Goal: Task Accomplishment & Management: Complete application form

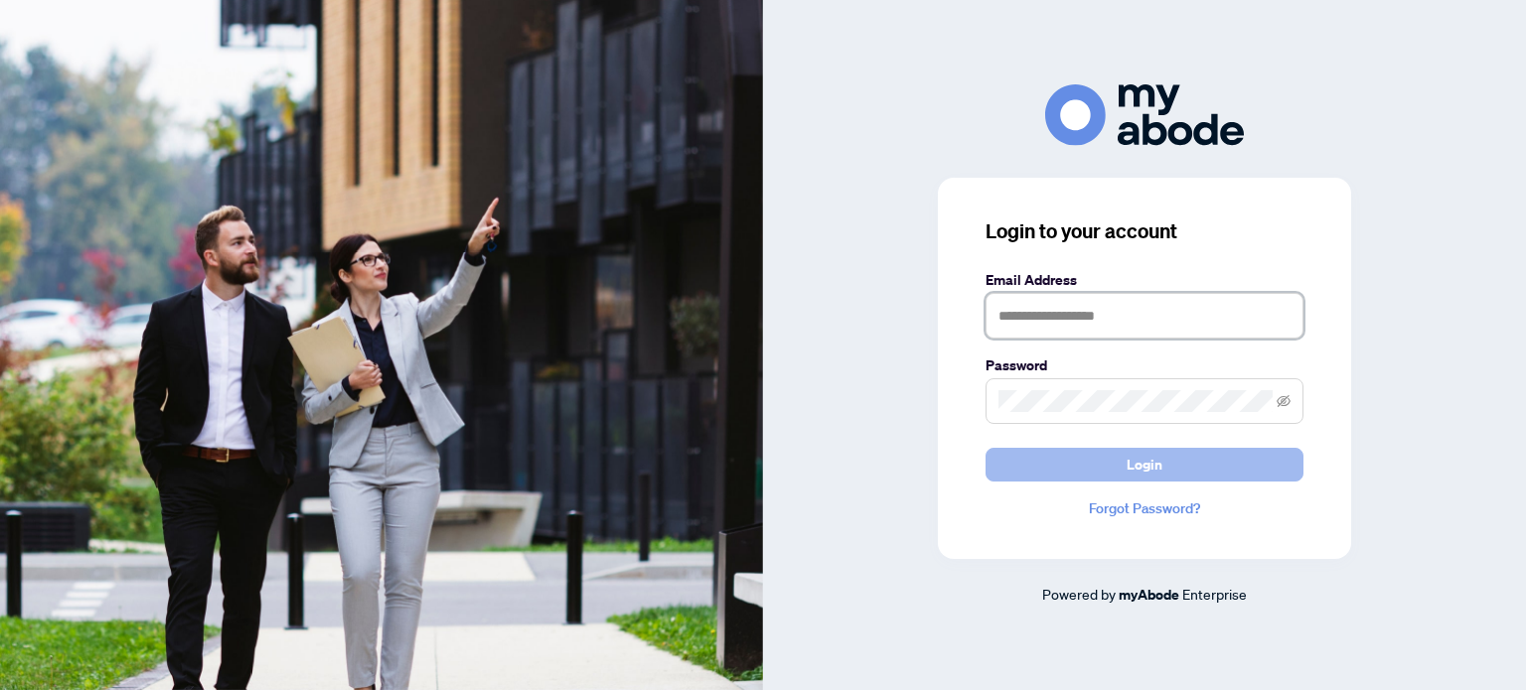
type input "**********"
click at [1128, 465] on span "Login" at bounding box center [1145, 465] width 36 height 32
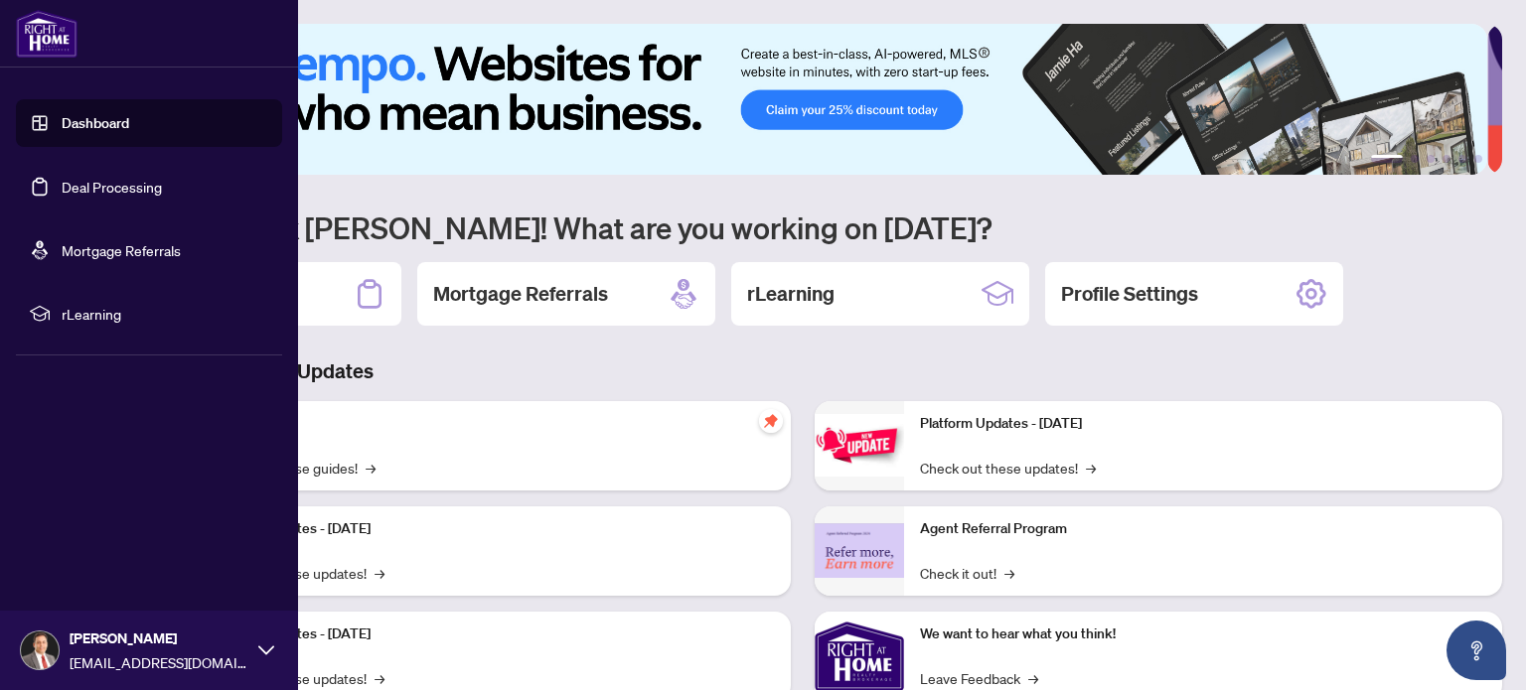
click at [99, 186] on link "Deal Processing" at bounding box center [112, 187] width 100 height 18
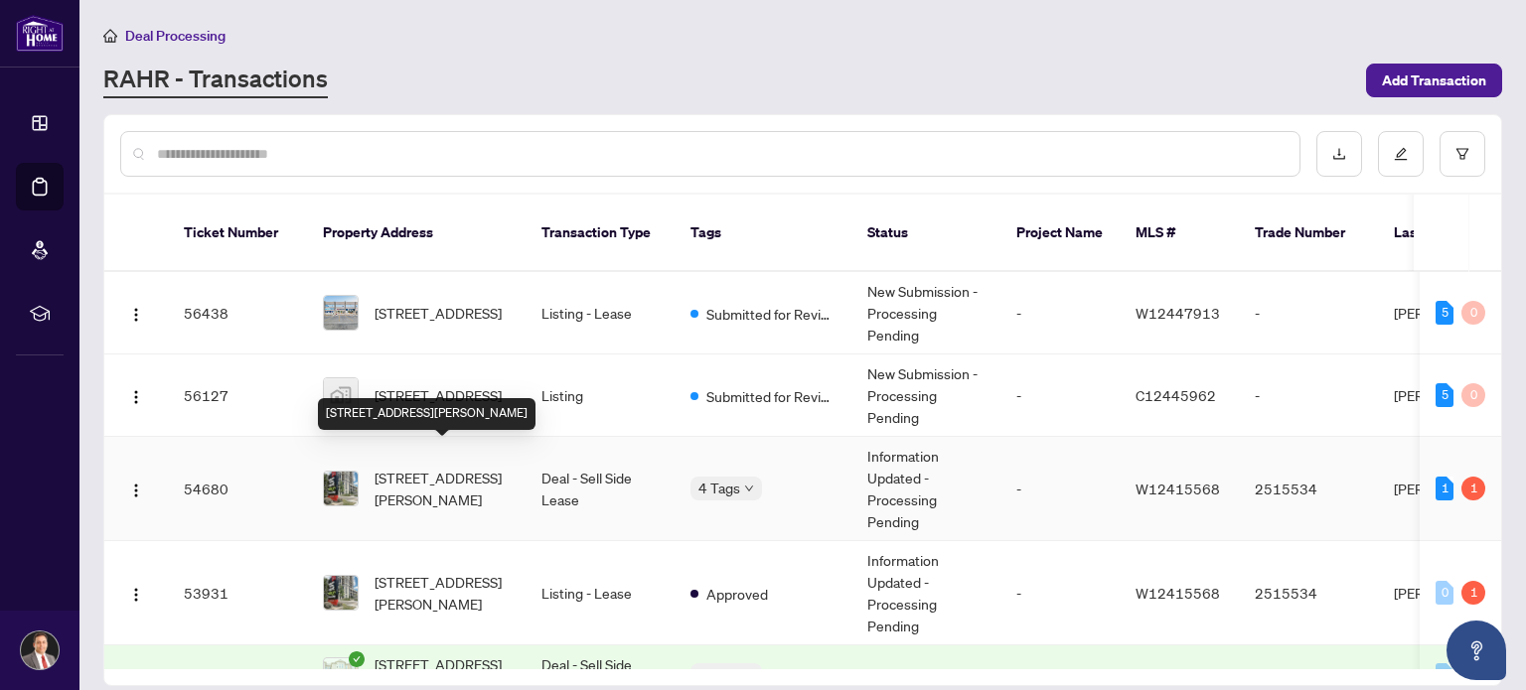
click at [442, 467] on span "[STREET_ADDRESS][PERSON_NAME]" at bounding box center [442, 489] width 135 height 44
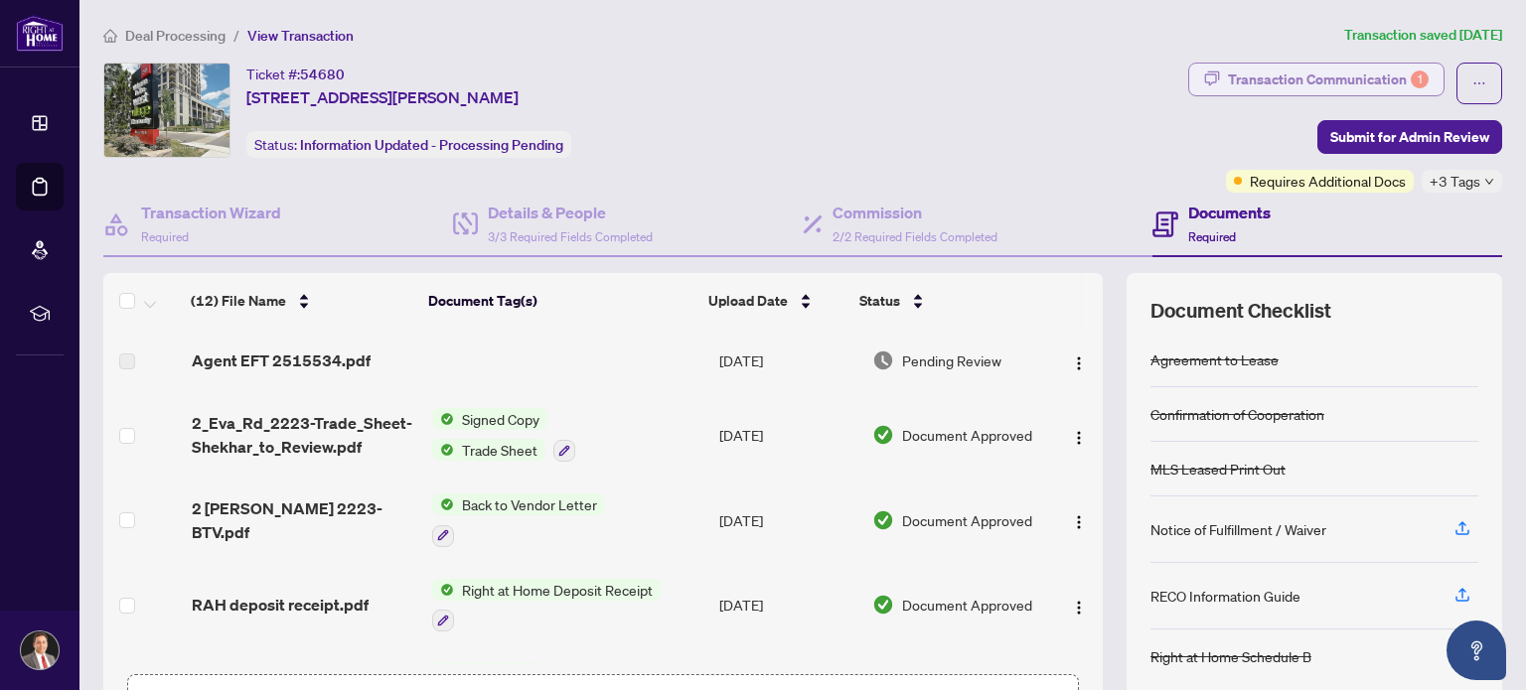
click at [1342, 77] on div "Transaction Communication 1" at bounding box center [1328, 80] width 201 height 32
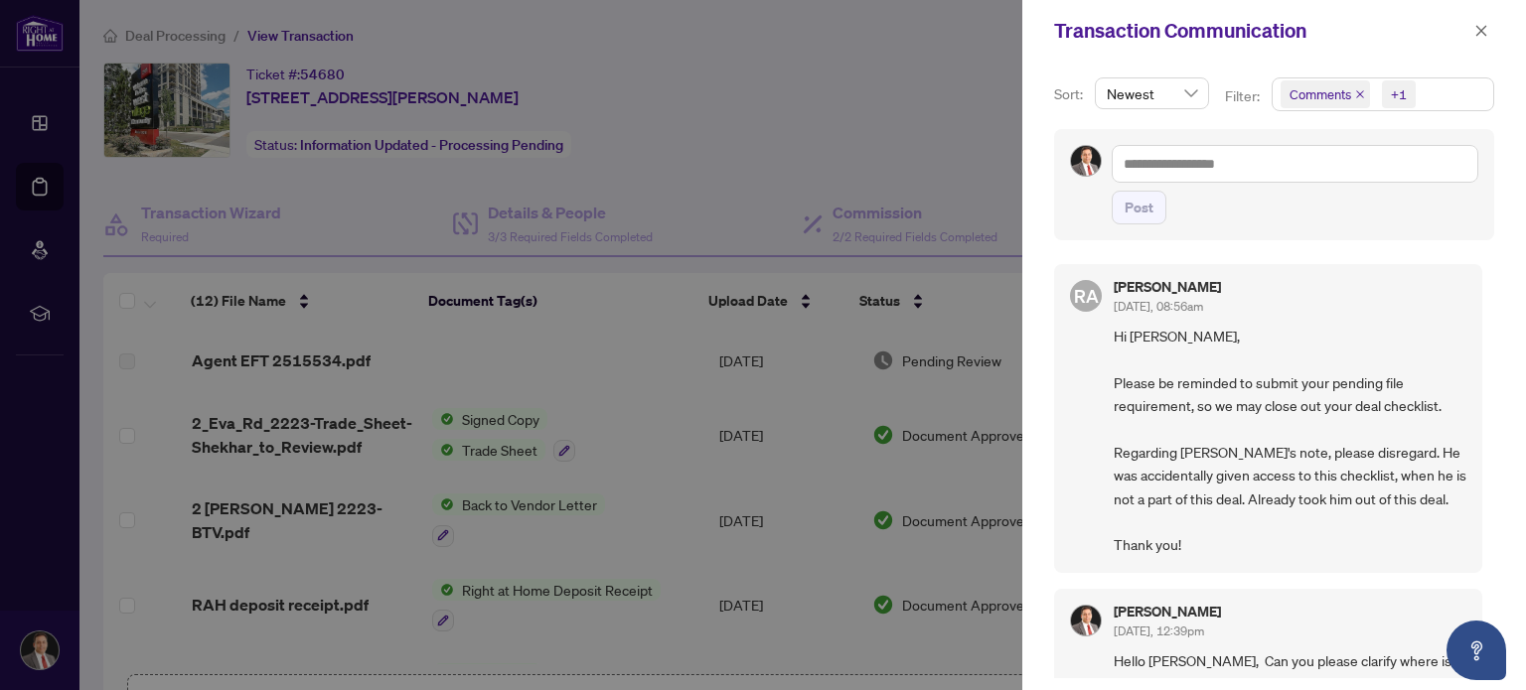
click at [909, 45] on div at bounding box center [763, 345] width 1526 height 690
click at [1478, 29] on icon "close" at bounding box center [1481, 31] width 14 height 14
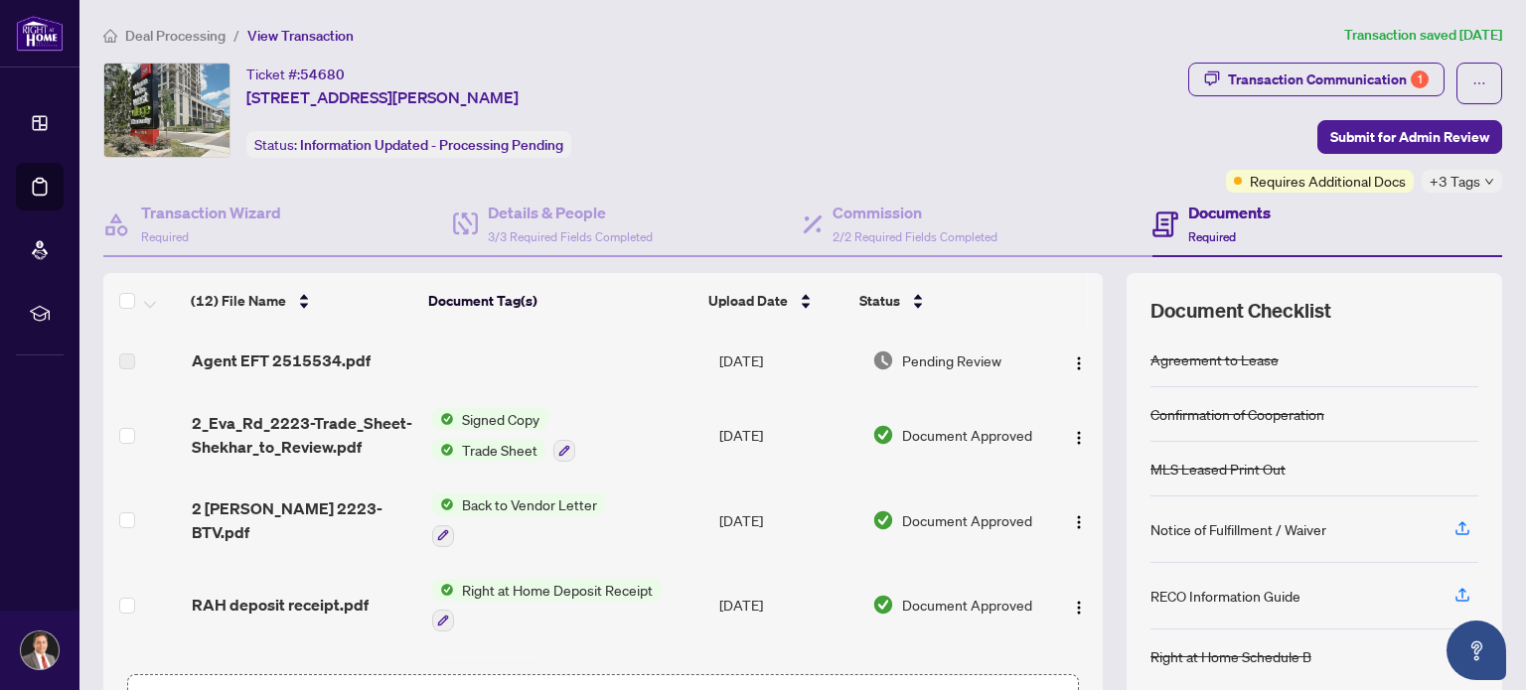
click at [1484, 181] on icon "down" at bounding box center [1489, 182] width 10 height 10
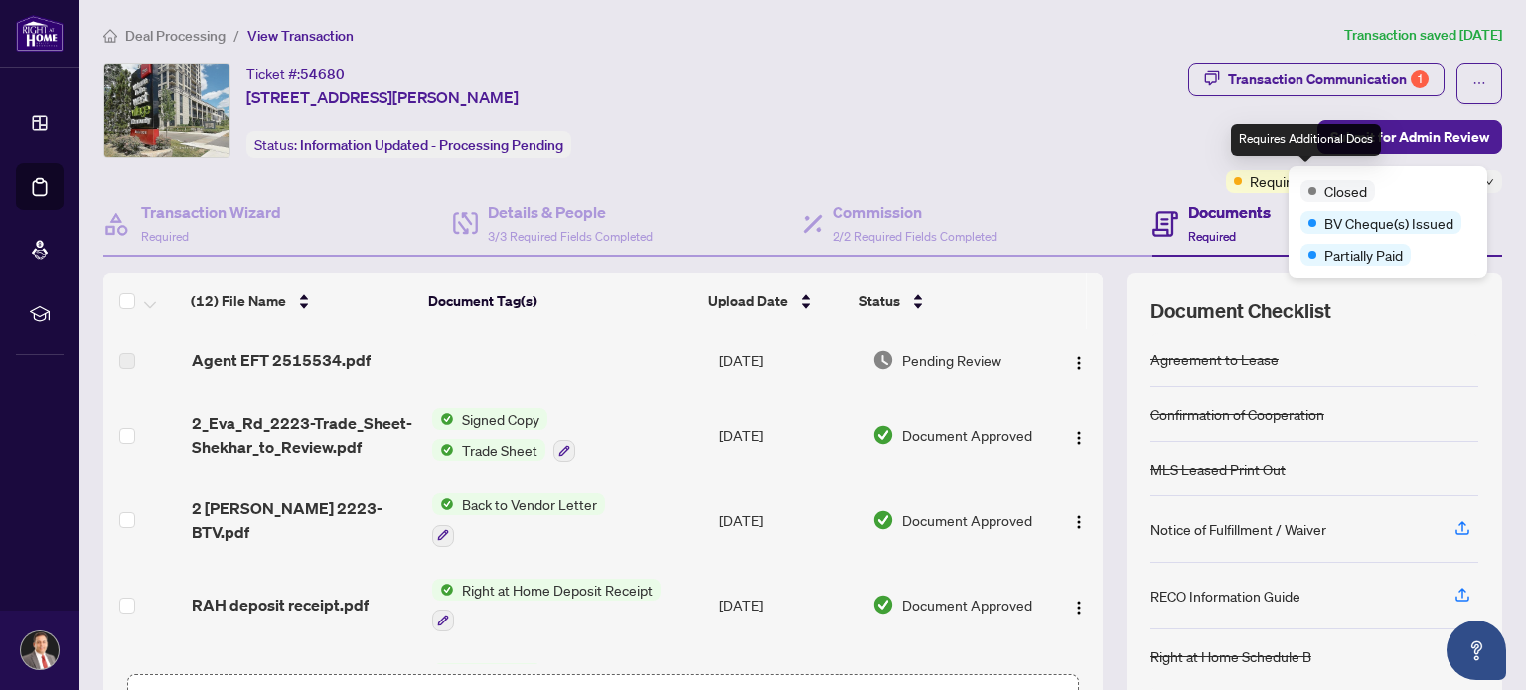
click at [1250, 184] on span "Requires Additional Docs" at bounding box center [1328, 181] width 156 height 22
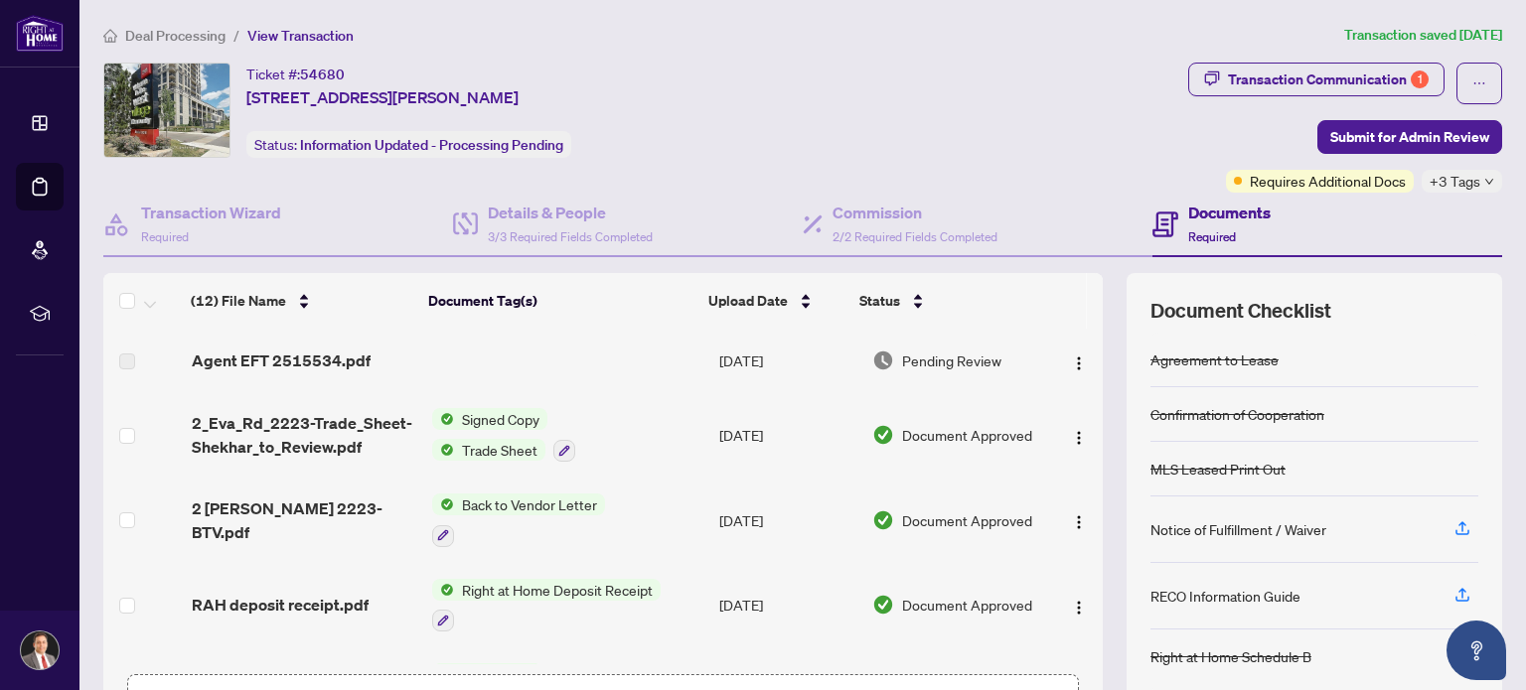
click at [1129, 138] on div "Ticket #: 54680 [STREET_ADDRESS][PERSON_NAME] Status: Information Updated - Pro…" at bounding box center [641, 110] width 1077 height 95
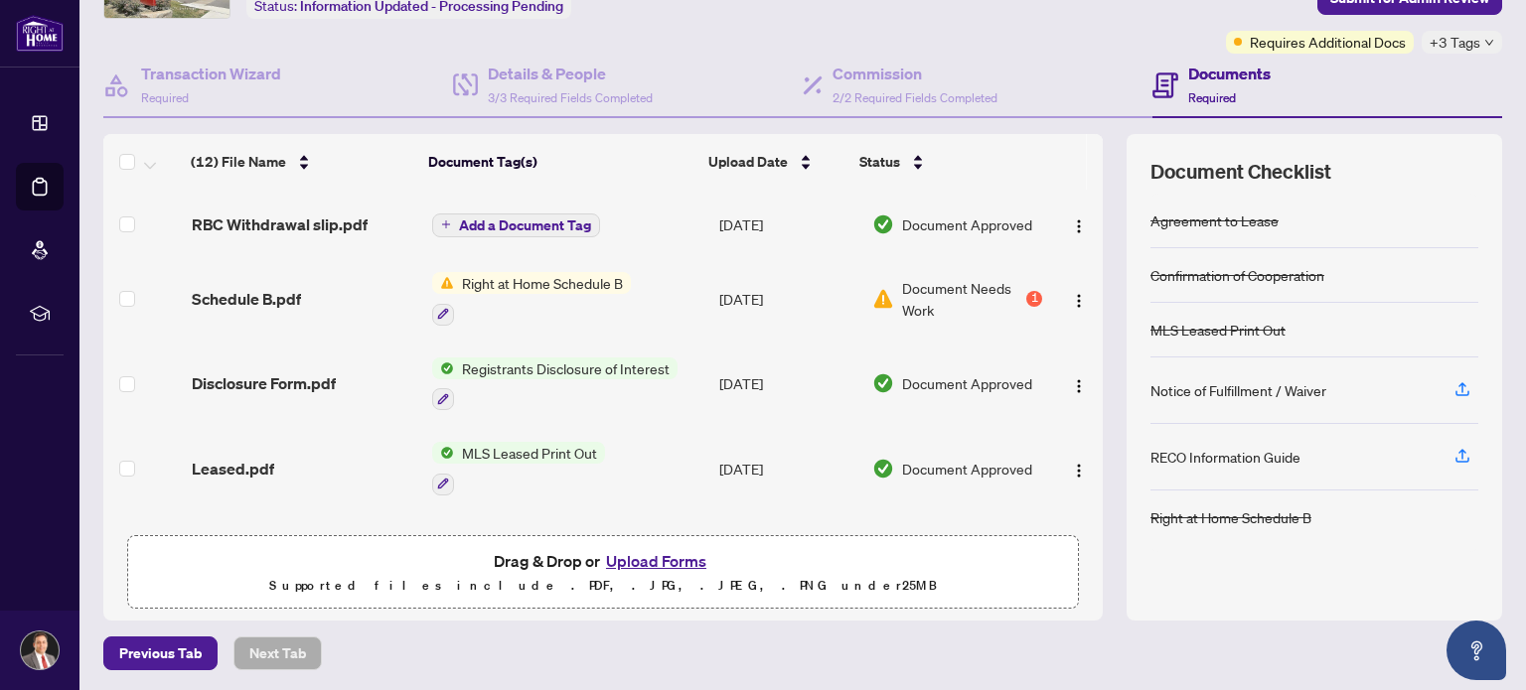
scroll to position [397, 0]
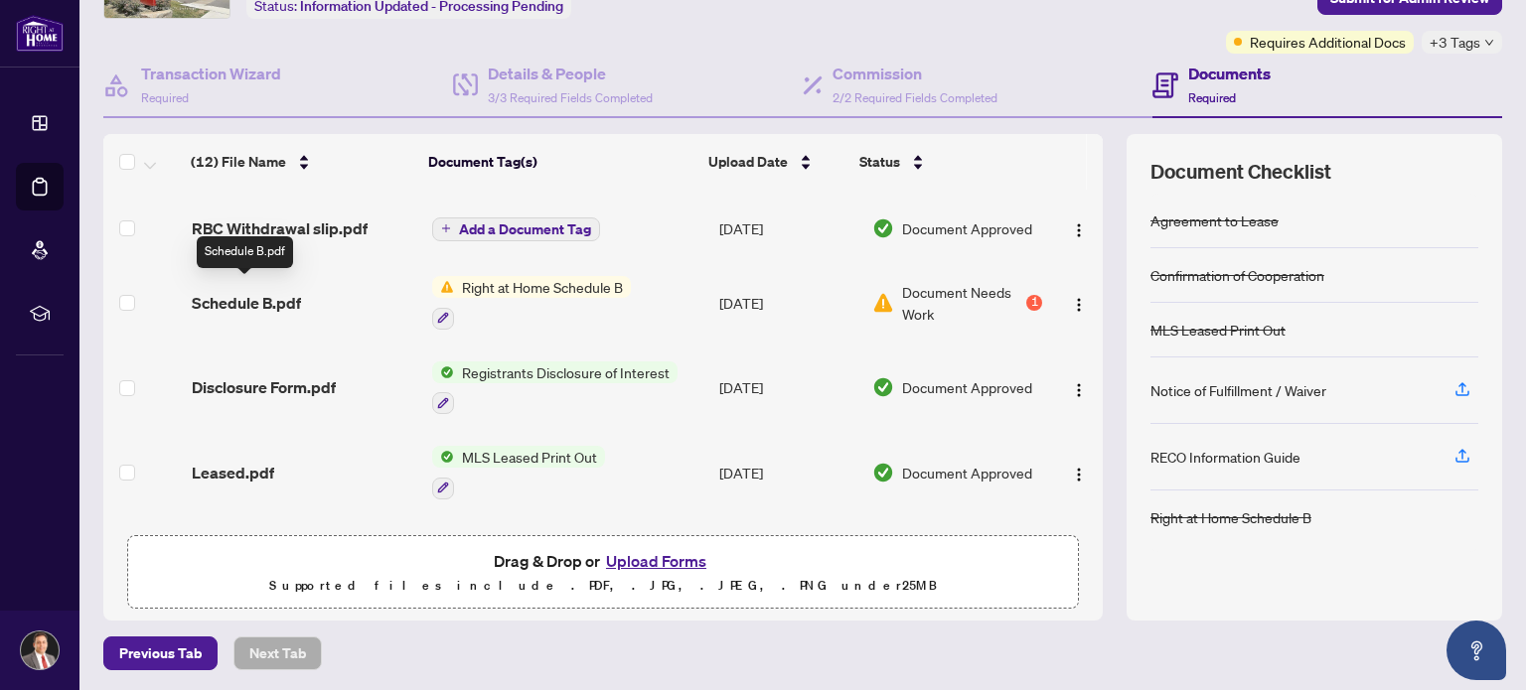
click at [272, 292] on span "Schedule B.pdf" at bounding box center [246, 303] width 109 height 24
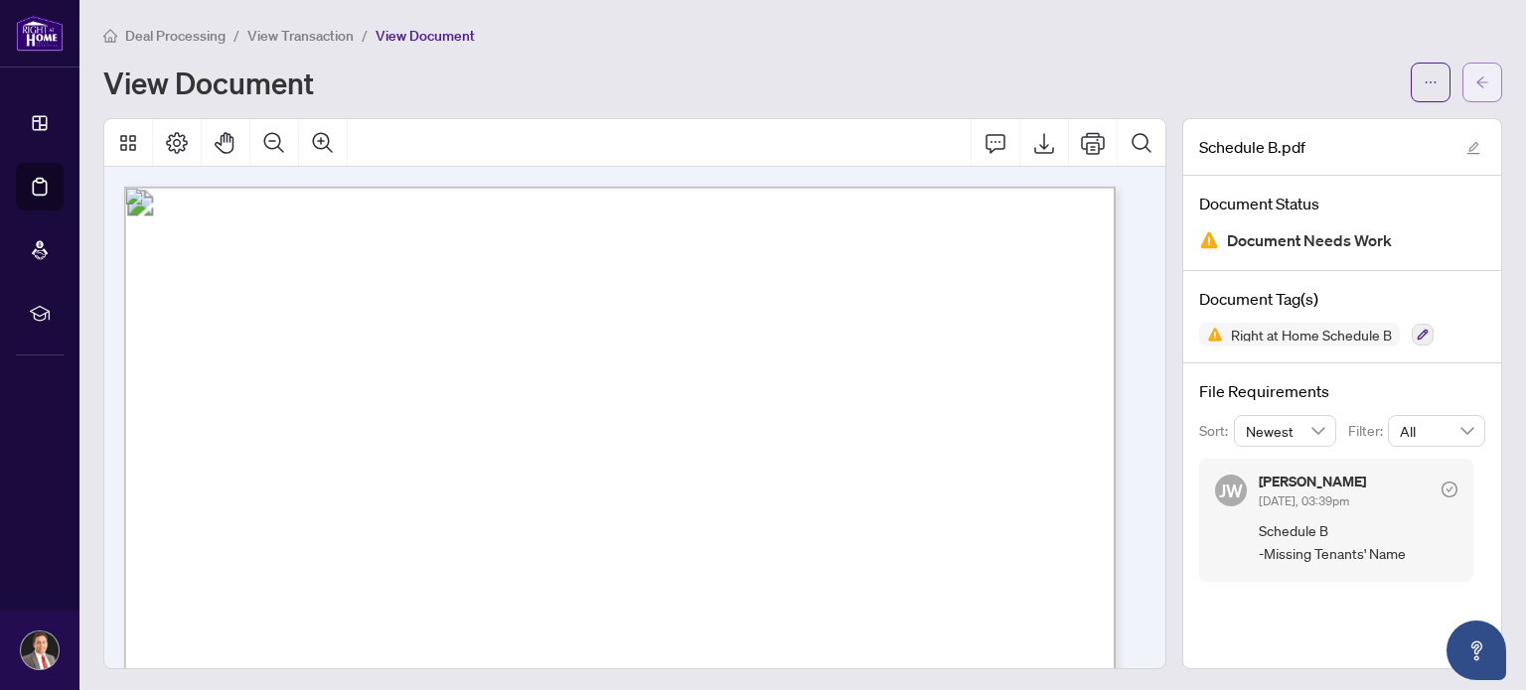
click at [1475, 77] on icon "arrow-left" at bounding box center [1482, 83] width 14 height 14
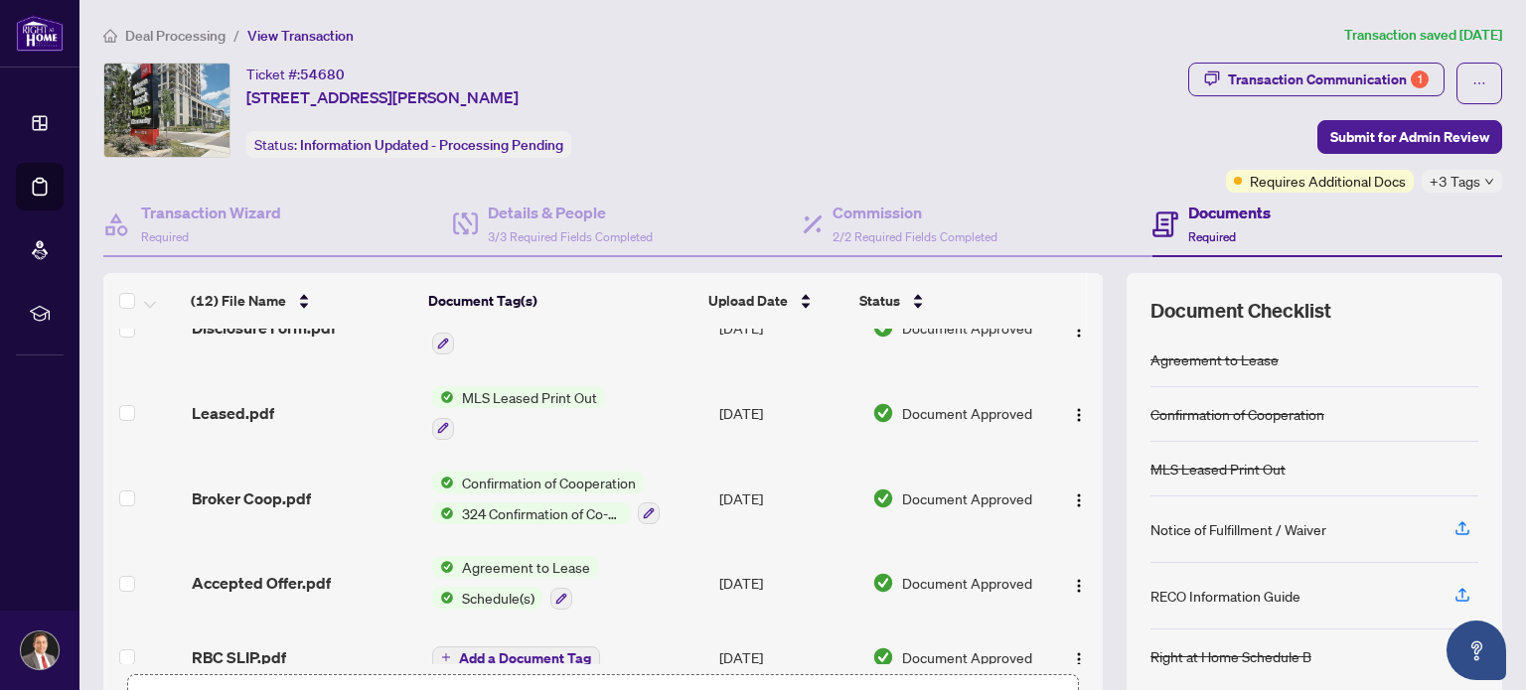
scroll to position [614, 0]
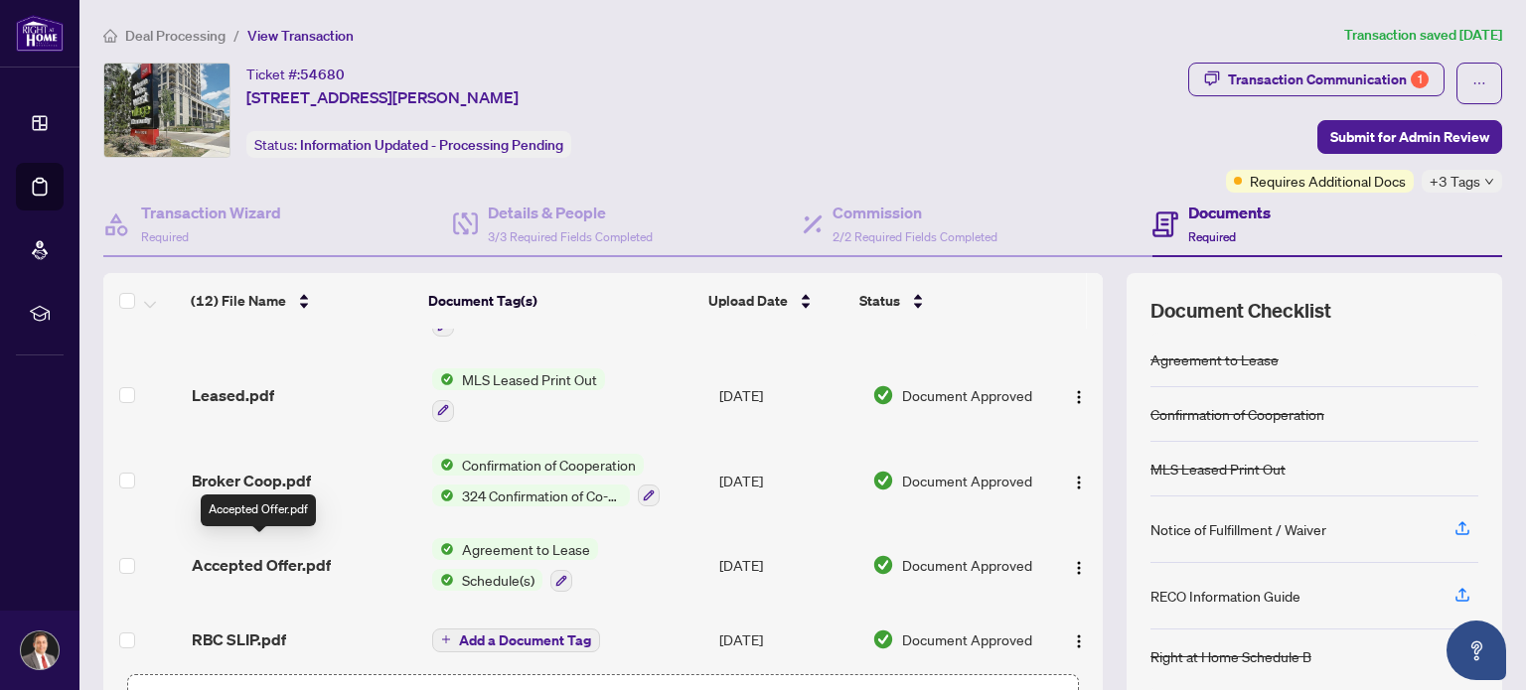
click at [241, 553] on span "Accepted Offer.pdf" at bounding box center [261, 565] width 139 height 24
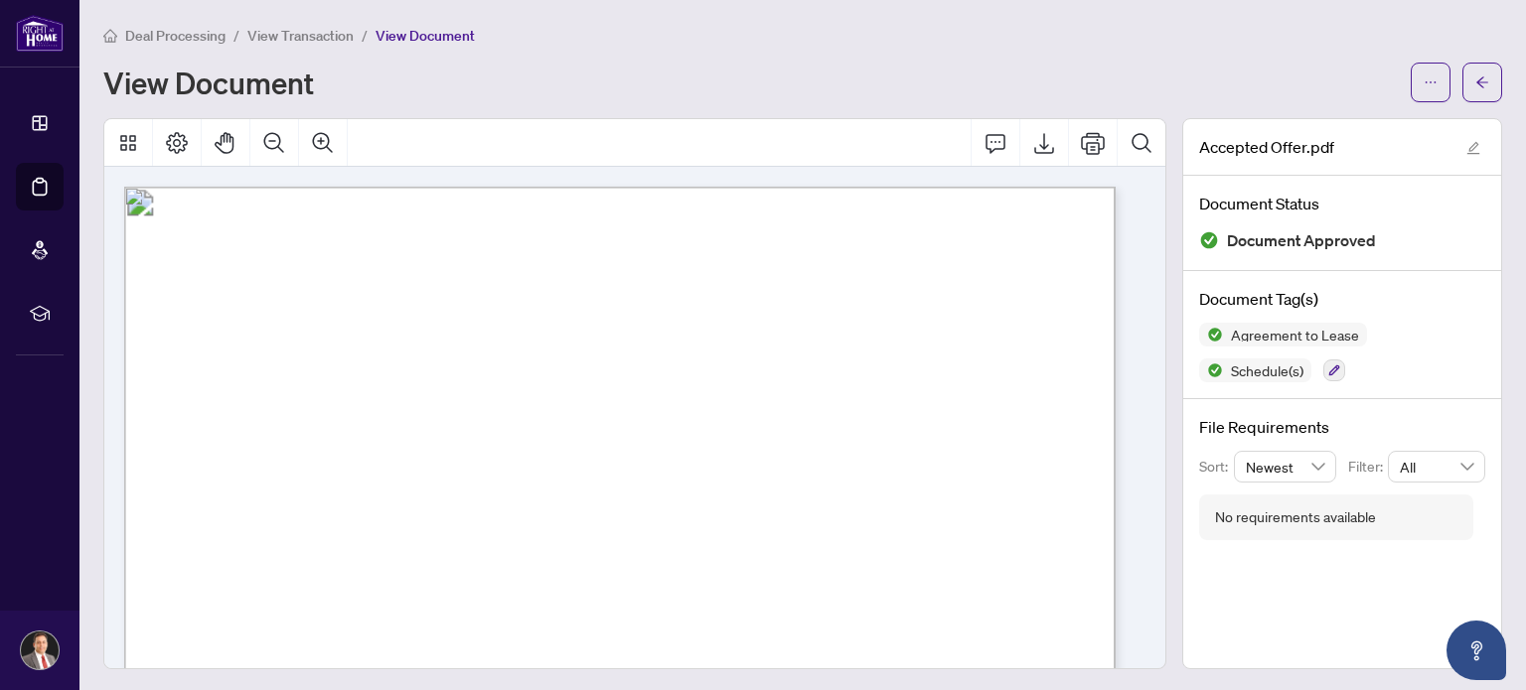
drag, startPoint x: 261, startPoint y: 387, endPoint x: 511, endPoint y: 387, distance: 249.4
click at [506, 387] on span "[PERSON_NAME], [PERSON_NAME]" at bounding box center [382, 393] width 245 height 16
click at [1475, 84] on icon "arrow-left" at bounding box center [1482, 83] width 14 height 14
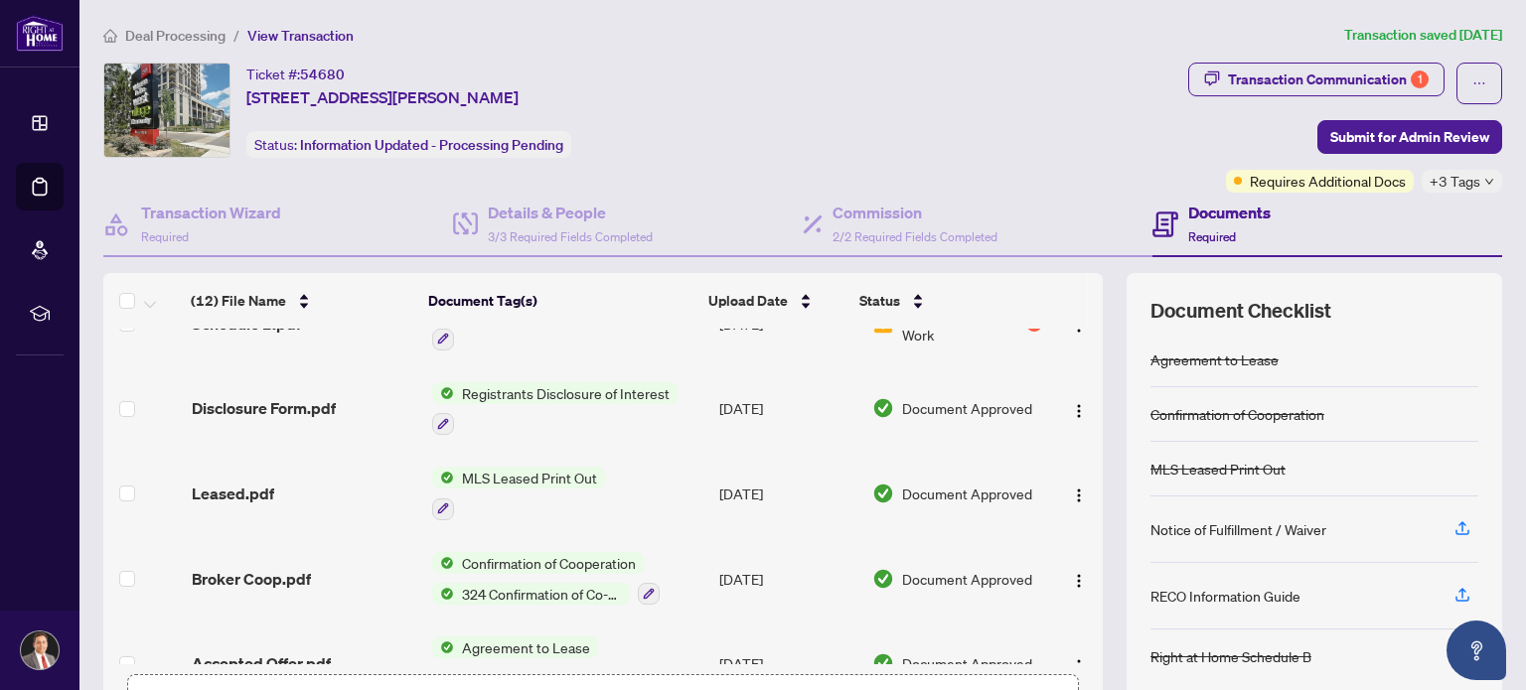
scroll to position [416, 0]
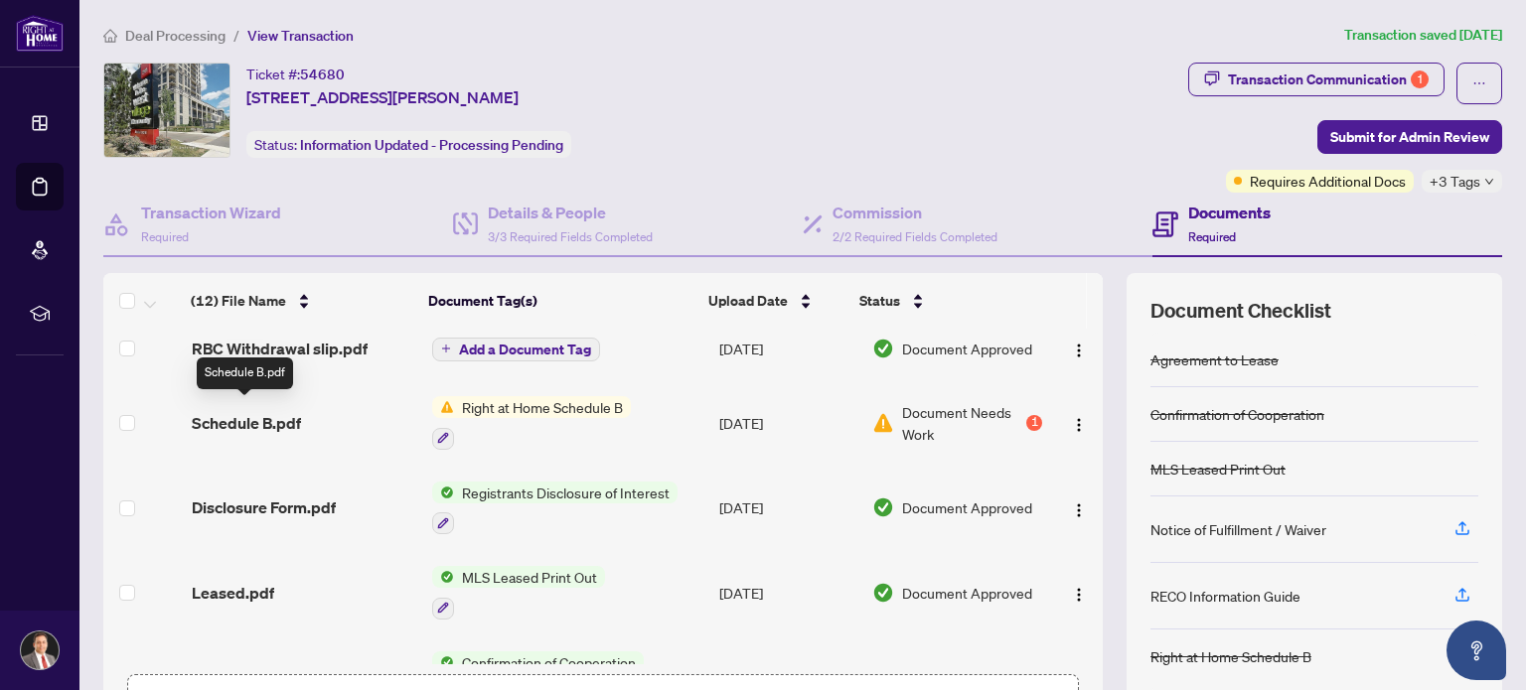
click at [250, 413] on span "Schedule B.pdf" at bounding box center [246, 423] width 109 height 24
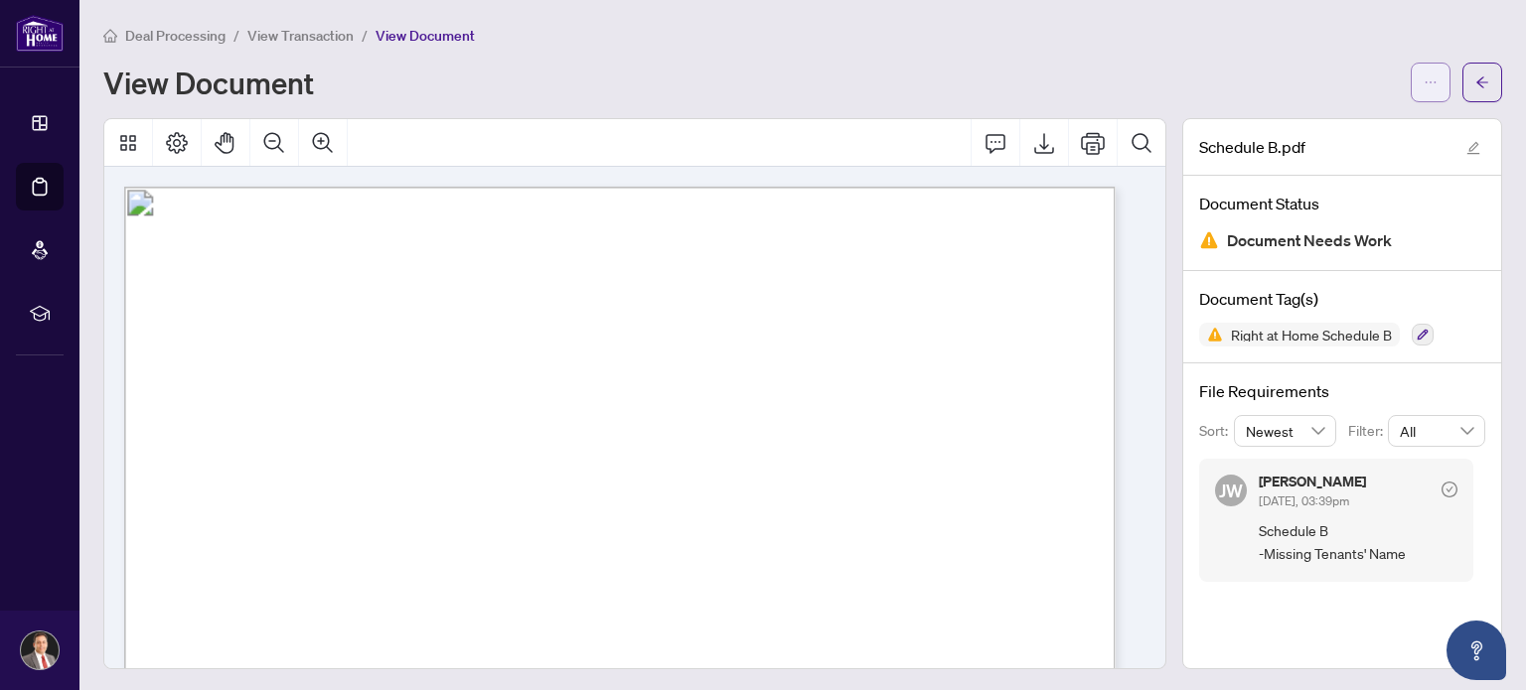
click at [1424, 80] on icon "ellipsis" at bounding box center [1431, 83] width 14 height 14
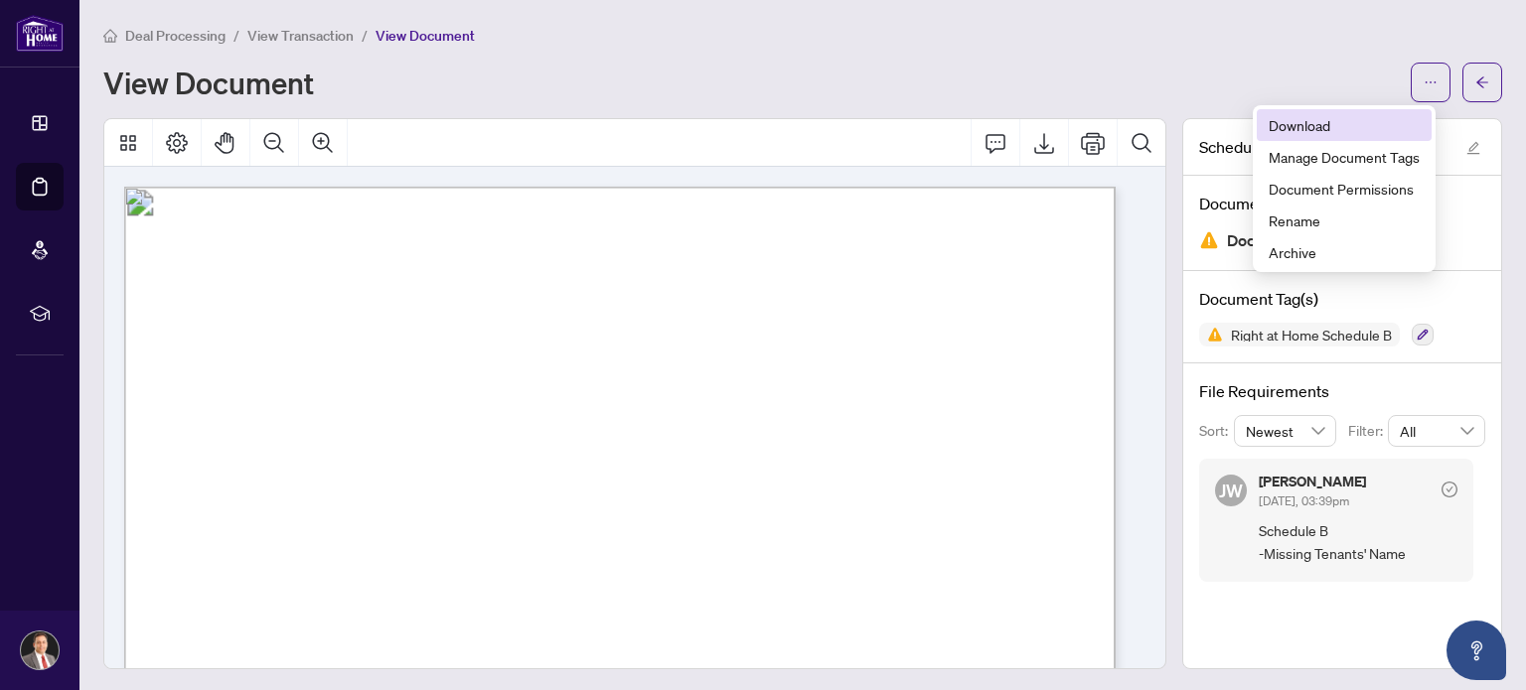
click at [1323, 123] on span "Download" at bounding box center [1344, 125] width 151 height 22
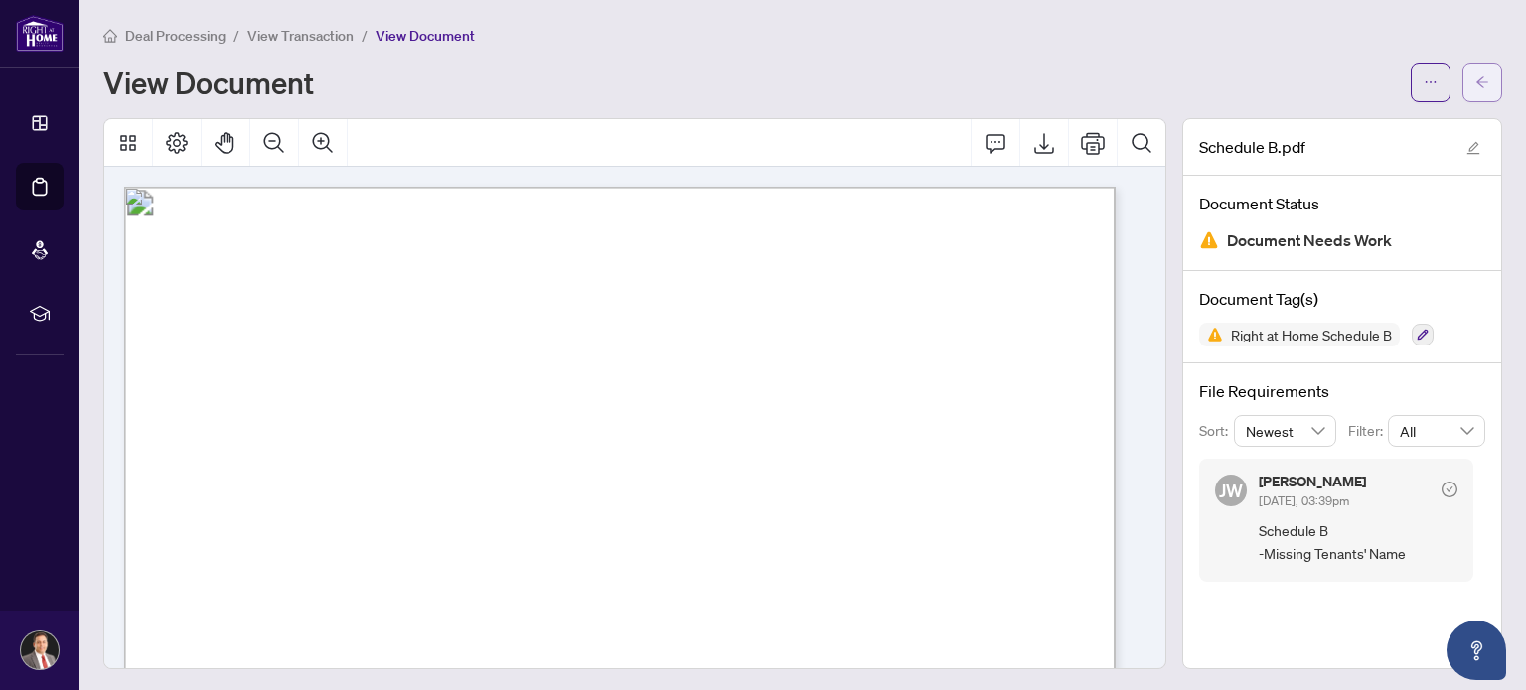
click at [1476, 77] on icon "arrow-left" at bounding box center [1482, 81] width 12 height 11
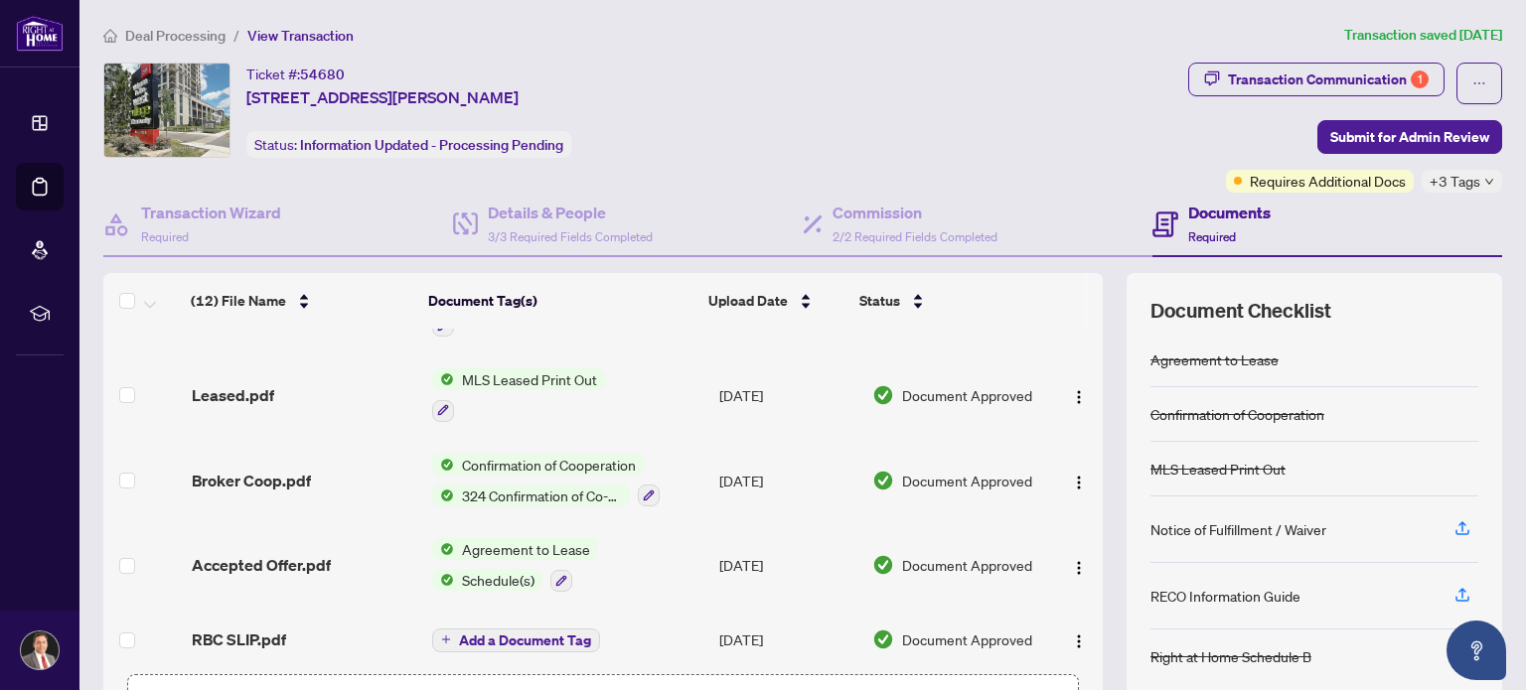
scroll to position [139, 0]
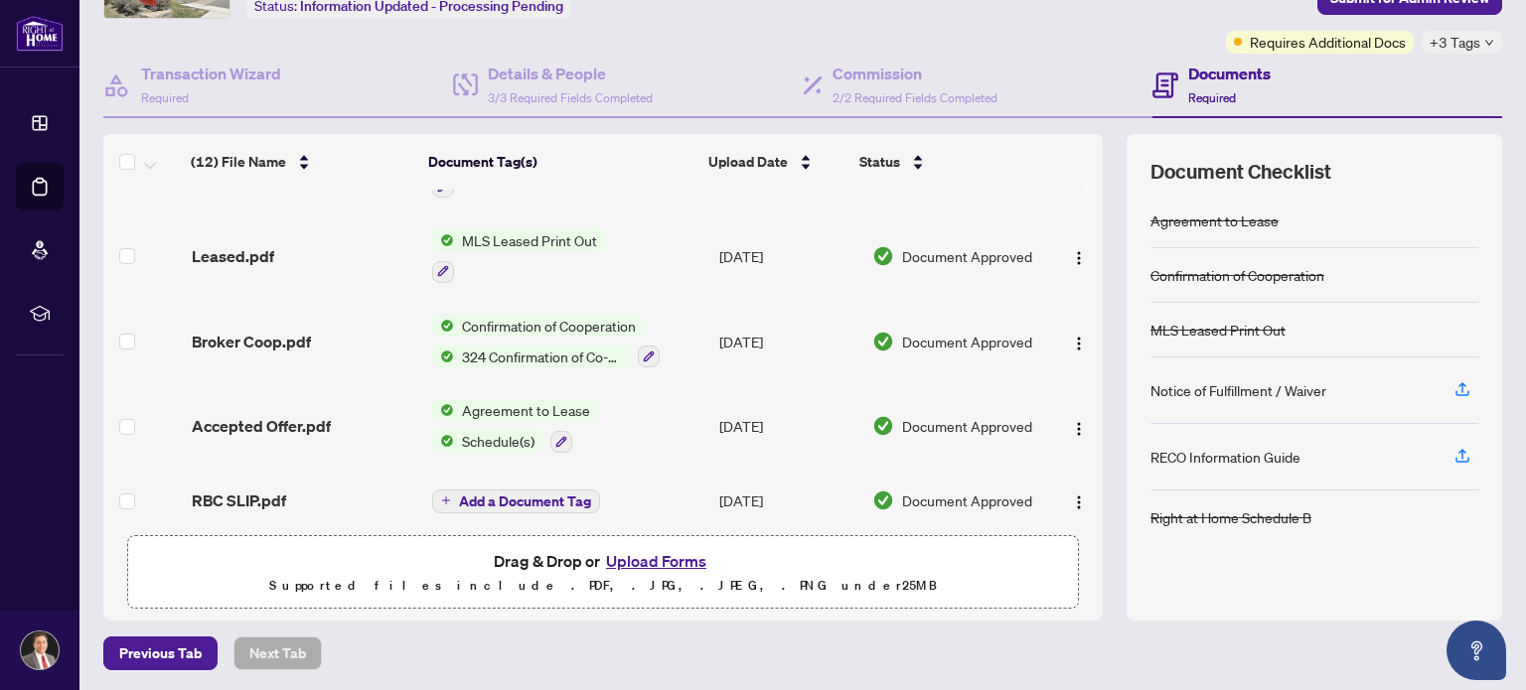
click at [644, 558] on button "Upload Forms" at bounding box center [656, 561] width 112 height 26
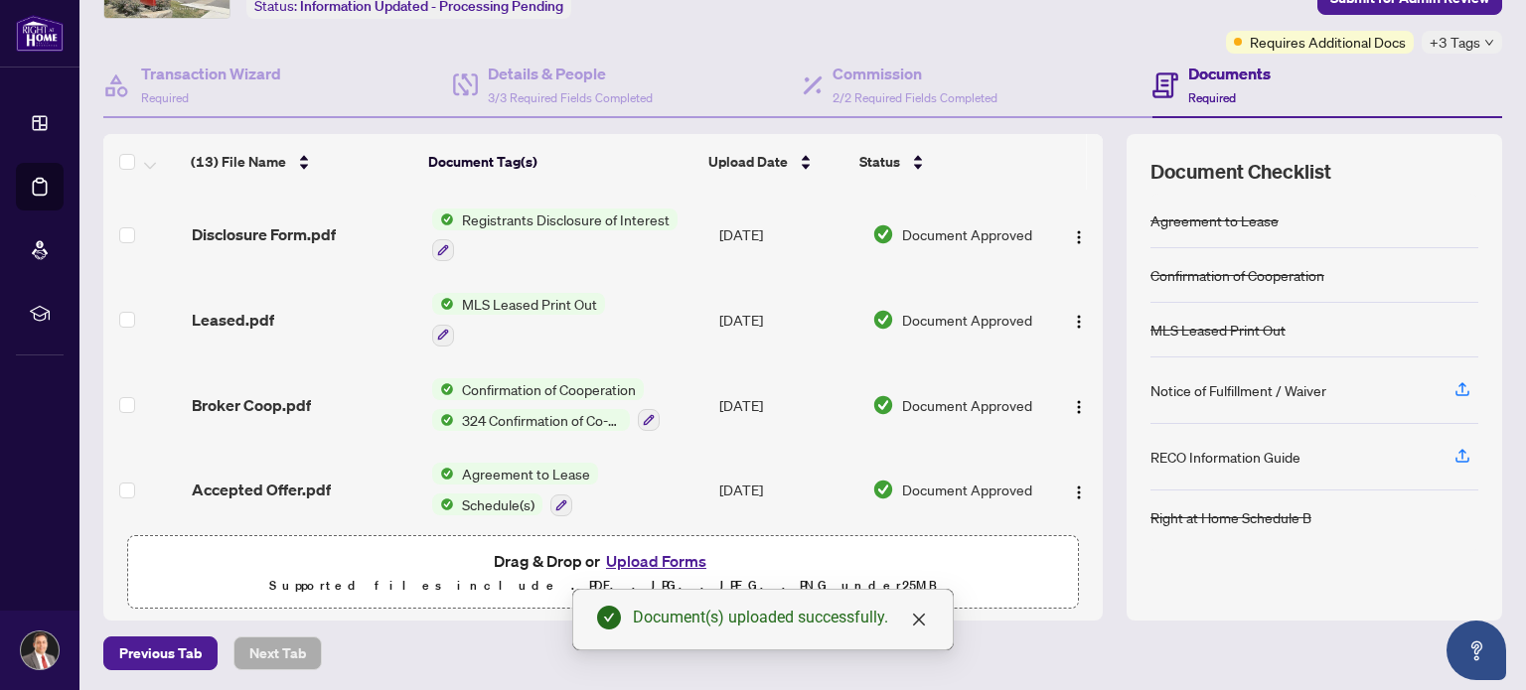
scroll to position [0, 0]
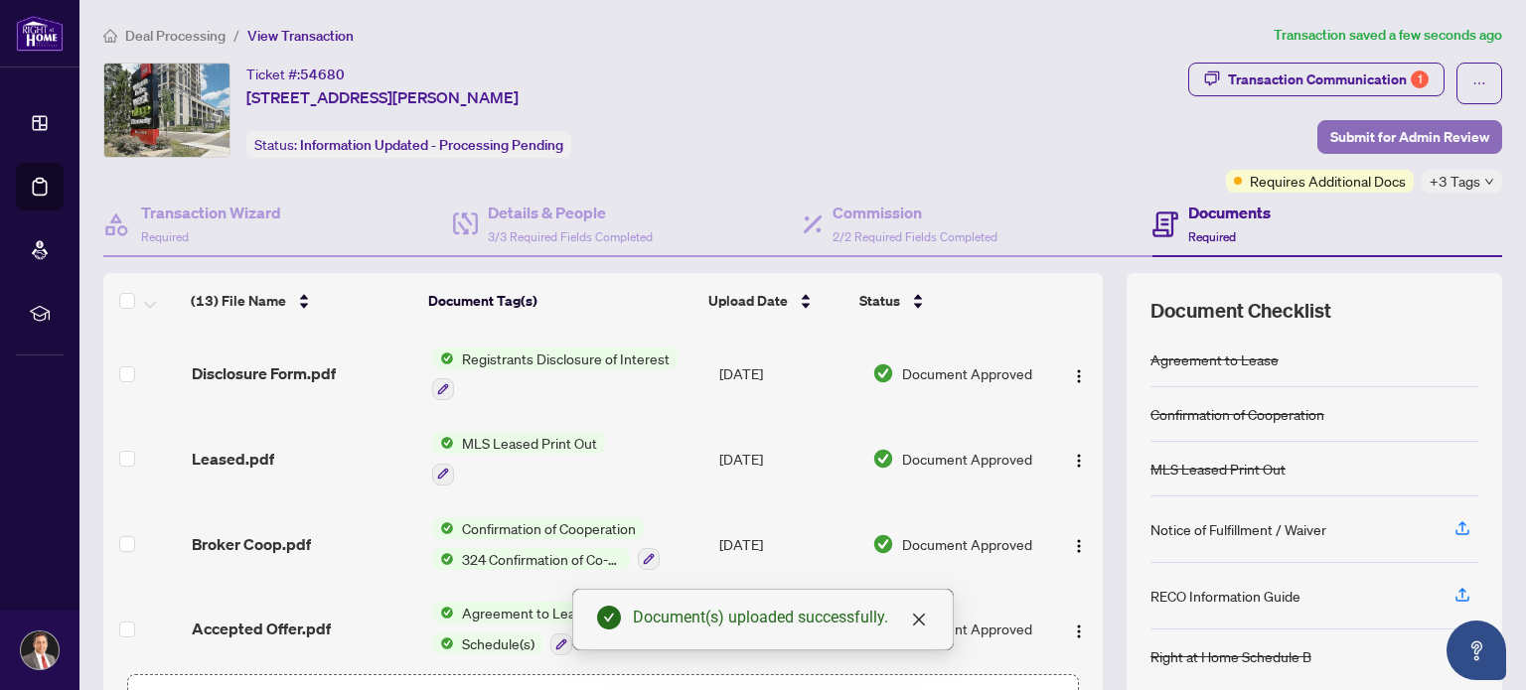
click at [1369, 134] on span "Submit for Admin Review" at bounding box center [1409, 137] width 159 height 32
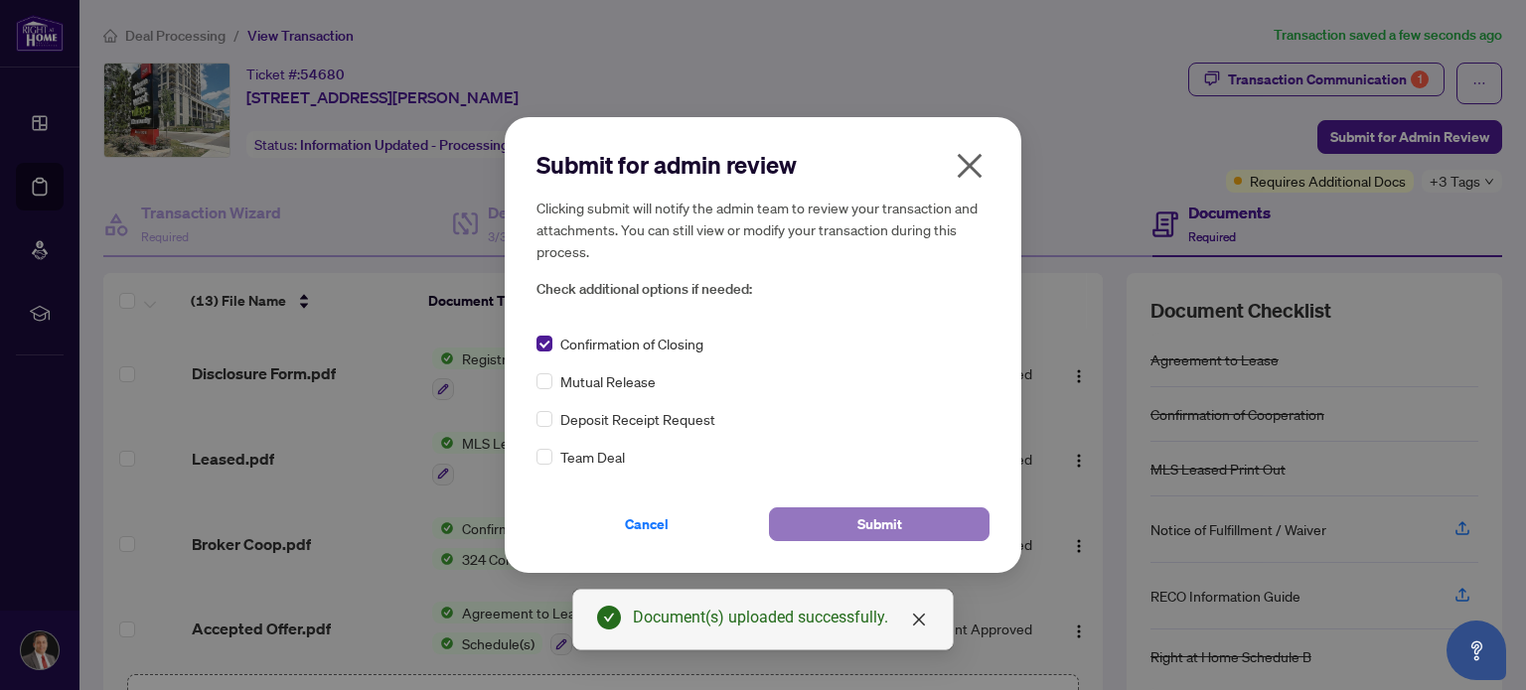
click at [870, 526] on span "Submit" at bounding box center [879, 525] width 45 height 32
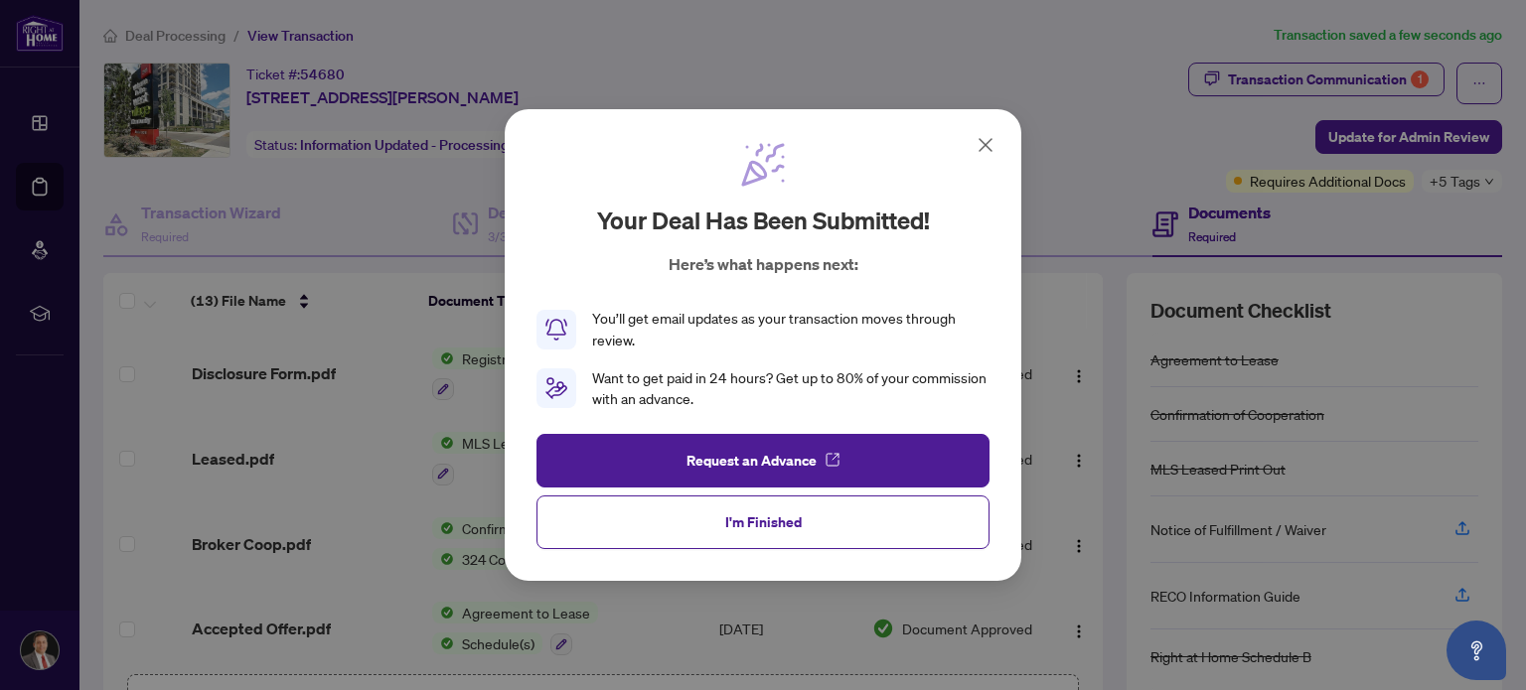
click at [985, 143] on icon at bounding box center [986, 145] width 12 height 12
